Goal: Transaction & Acquisition: Purchase product/service

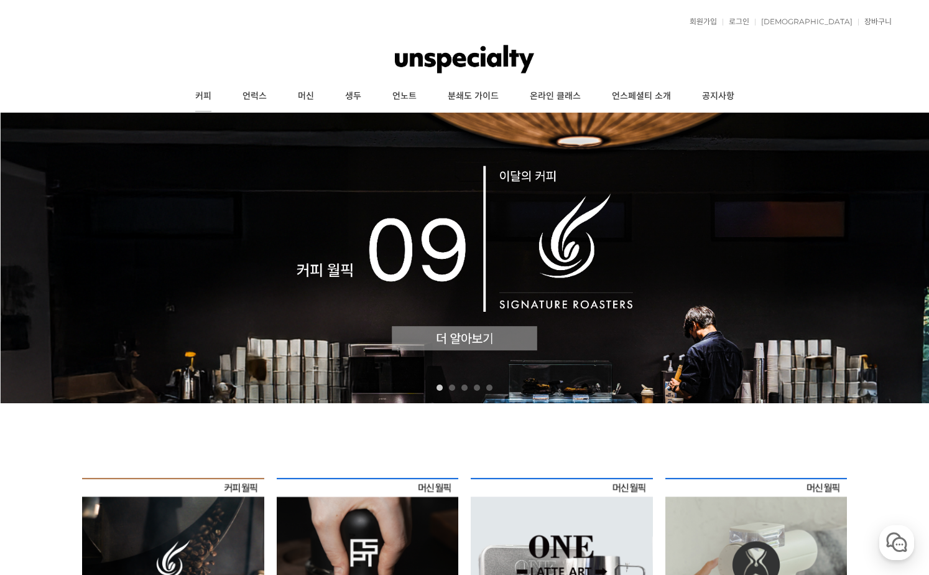
click at [208, 98] on link "커피" at bounding box center [203, 96] width 47 height 31
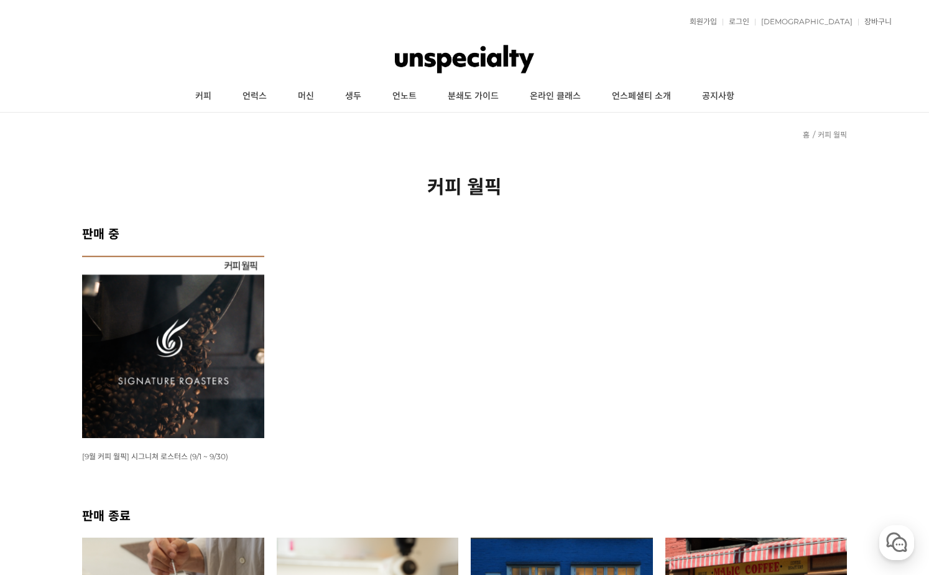
click at [216, 321] on img at bounding box center [173, 347] width 182 height 182
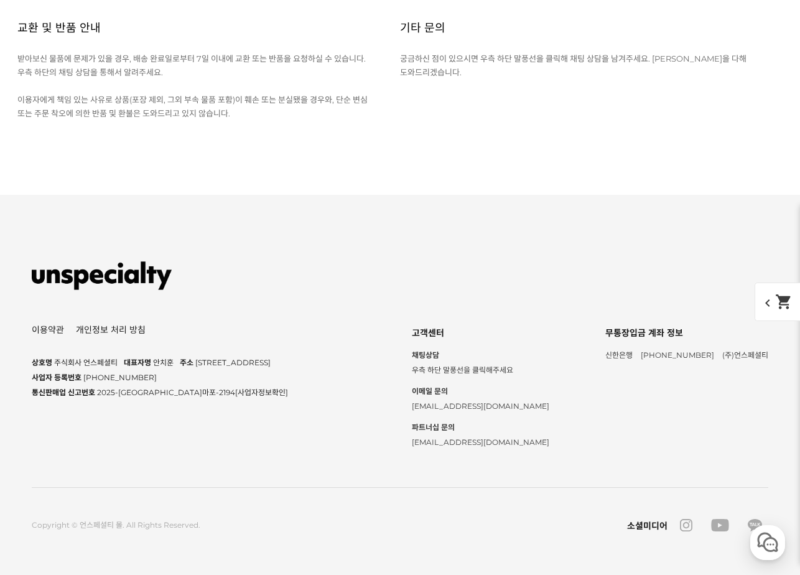
scroll to position [5652, 0]
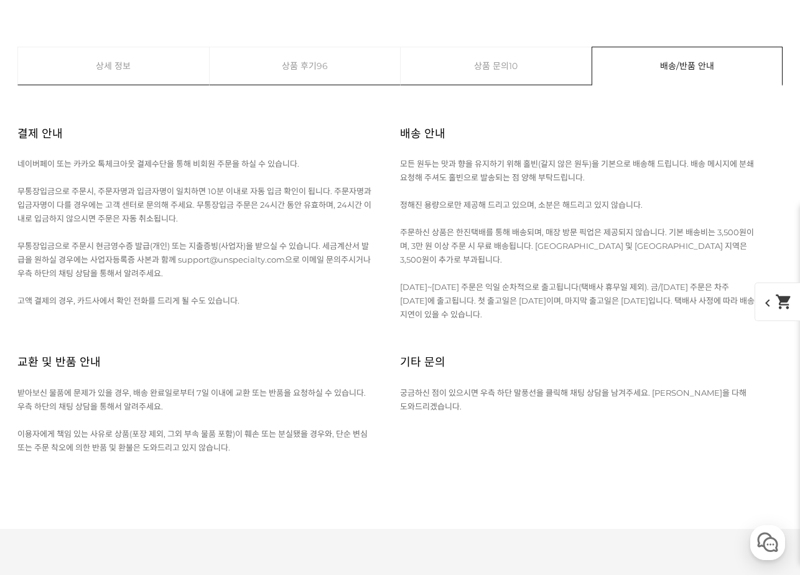
scroll to position [5715, 0]
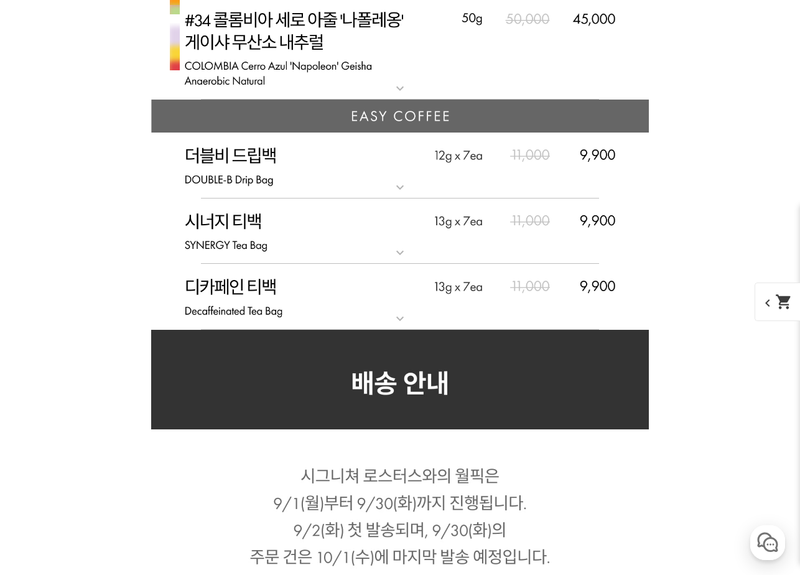
scroll to position [3538, 0]
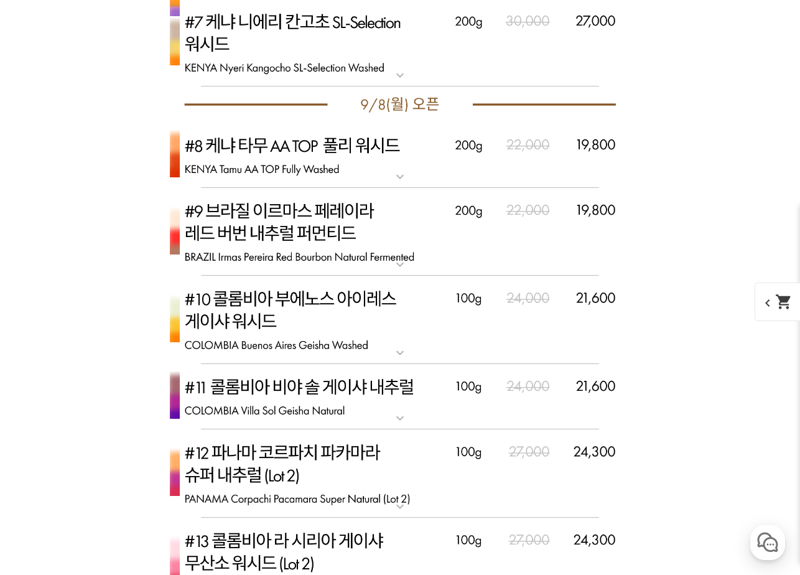
scroll to position [3787, 0]
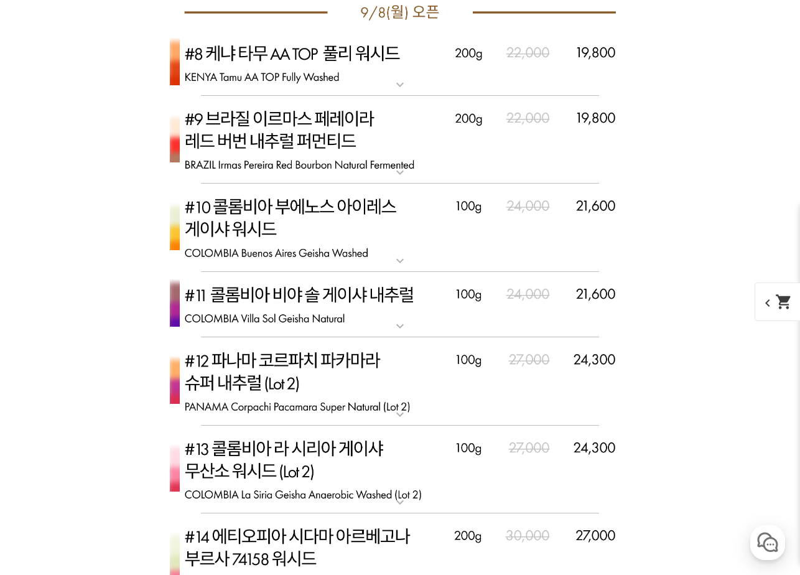
select select "#2 에티오피아 예가체프 '문규셀렉션 2' 내추럴"
select select "200g"
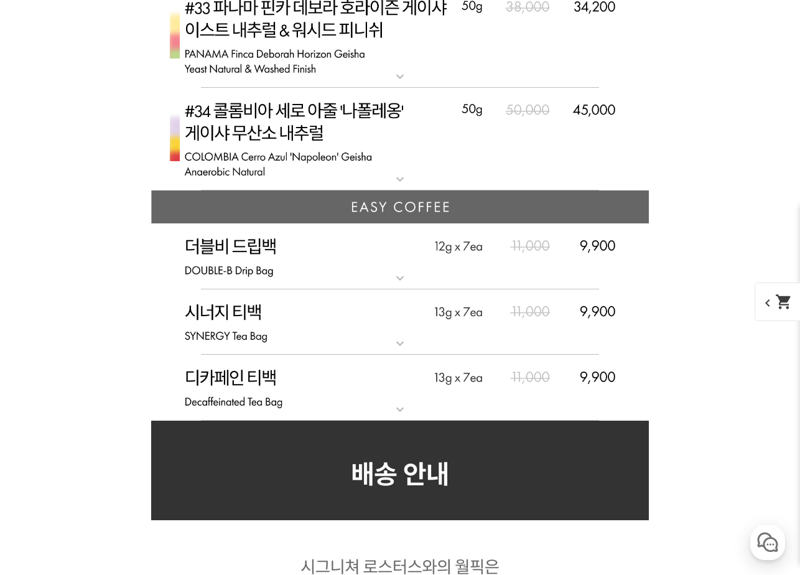
scroll to position [6062, 0]
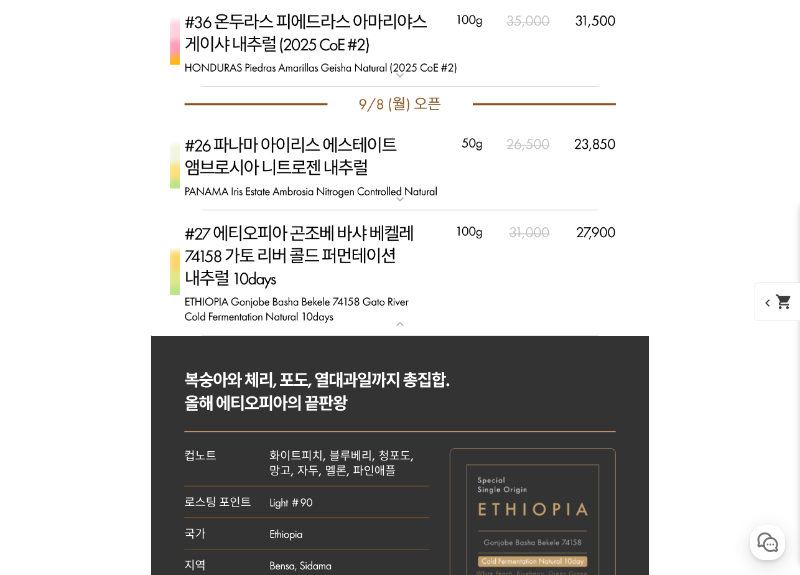
scroll to position [5280, 0]
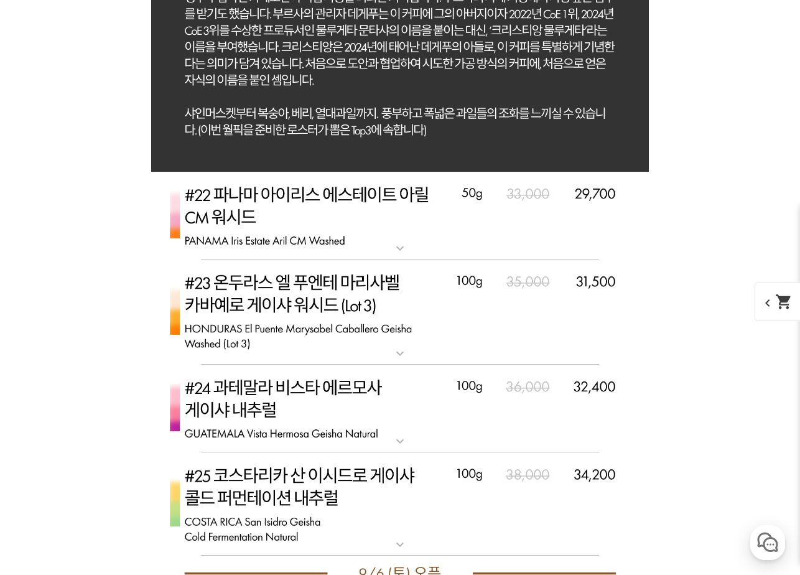
scroll to position [5529, 0]
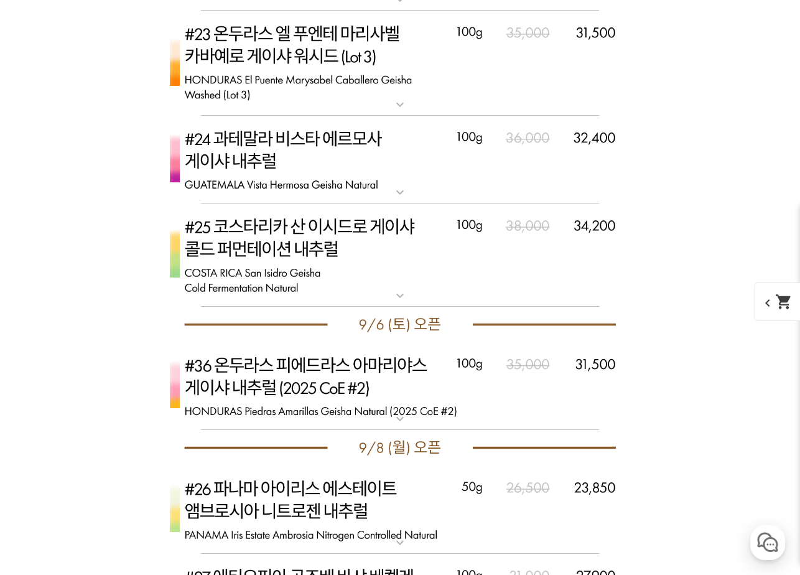
select select "#21 에티오피아 부르사 크리스티앙 물루게타 74158 언더 워터 내추럴"
select select "100g"
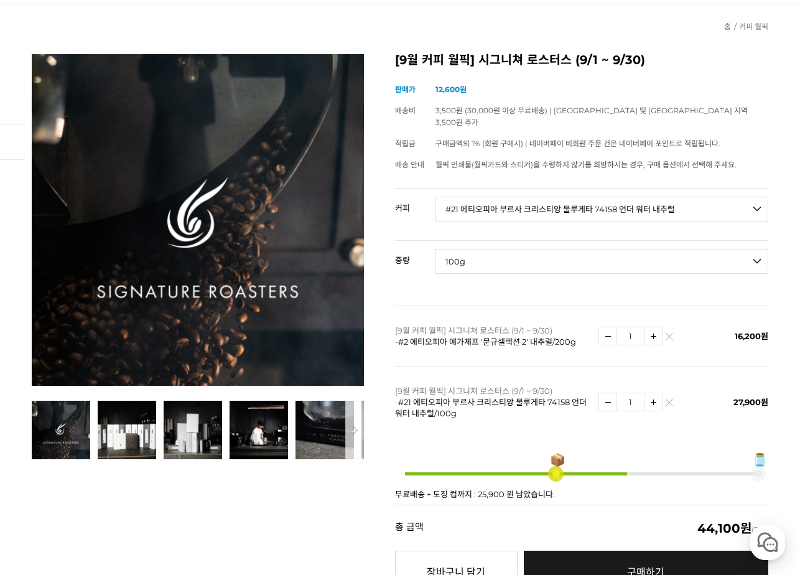
scroll to position [311, 0]
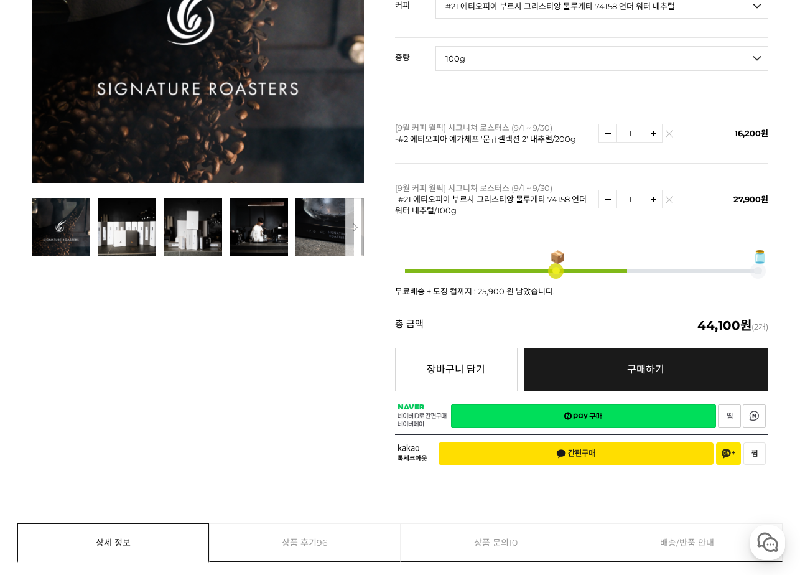
click at [594, 410] on link "네이버페이 구매하기" at bounding box center [583, 415] width 265 height 23
